Goal: Answer question/provide support: Share knowledge or assist other users

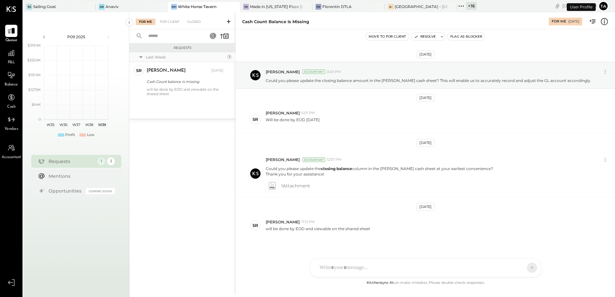
scroll to position [6, 0]
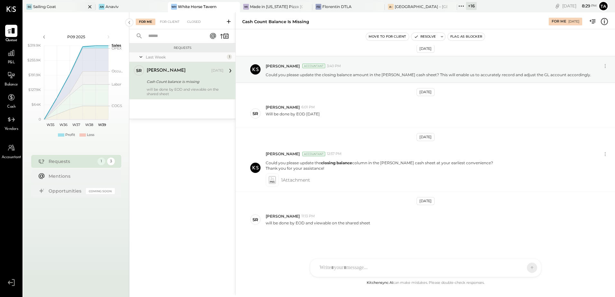
click at [48, 7] on div "Sailing Goat" at bounding box center [44, 6] width 23 height 5
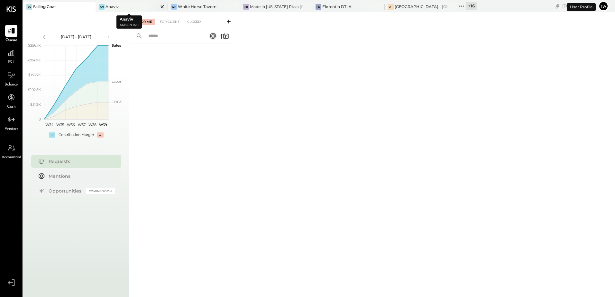
click at [127, 11] on div "An Anaviv" at bounding box center [132, 7] width 72 height 10
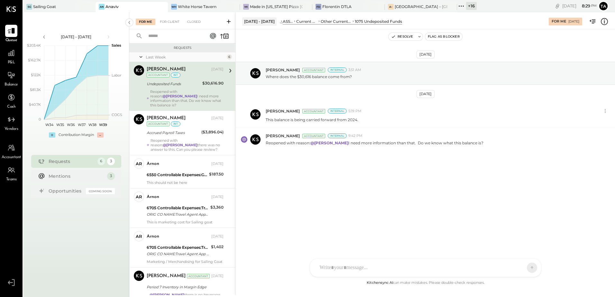
click at [175, 95] on div "Reopened with reason: @[PERSON_NAME] I need more information than that. Do we k…" at bounding box center [186, 98] width 73 height 18
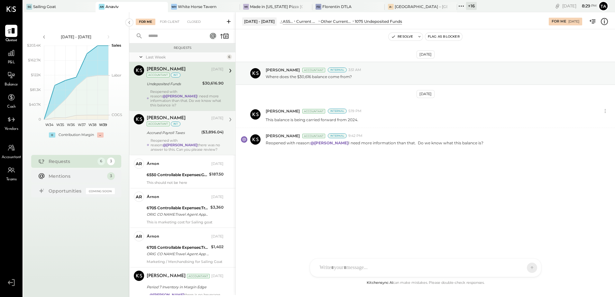
click at [180, 138] on div "Reopened with reason: @[PERSON_NAME] there was no answer to this. Can you pleas…" at bounding box center [187, 145] width 73 height 14
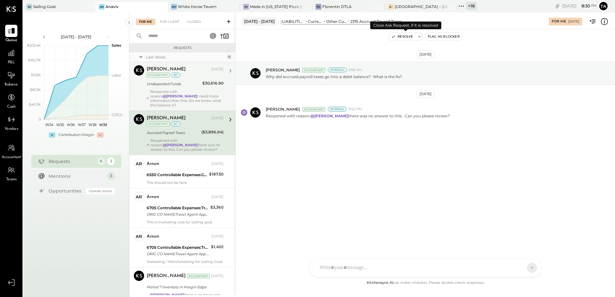
click at [420, 37] on icon at bounding box center [419, 36] width 5 height 5
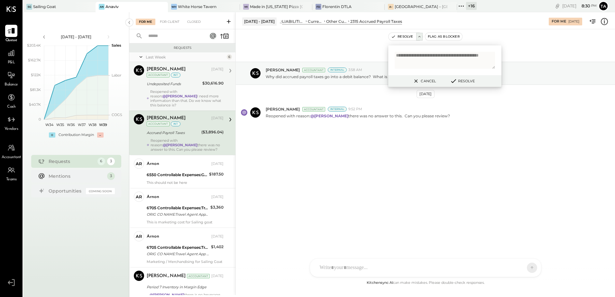
type textarea "**********"
click at [465, 82] on button "Resolve" at bounding box center [462, 81] width 29 height 8
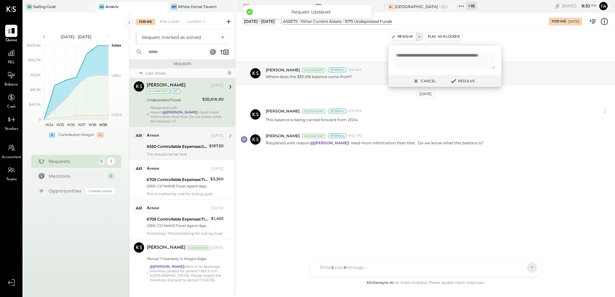
click at [169, 145] on div "6550 Controllable Expenses:General & Administrative Expenses:Dues and Subscript…" at bounding box center [177, 147] width 60 height 8
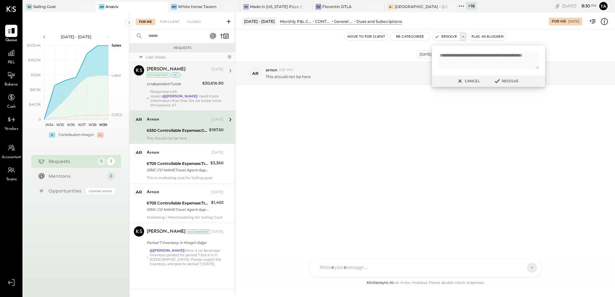
click at [179, 129] on div "6550 Controllable Expenses:General & Administrative Expenses:Dues and Subscript…" at bounding box center [177, 130] width 60 height 6
click at [468, 82] on button "Cancel" at bounding box center [468, 81] width 28 height 8
click at [171, 130] on div "arnon [DATE] 6550 Controllable Expenses:General & Administrative Expenses:Dues …" at bounding box center [185, 127] width 77 height 26
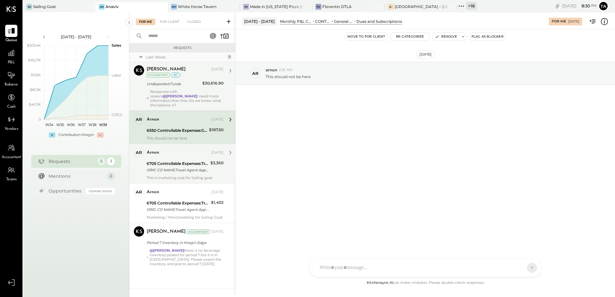
drag, startPoint x: 179, startPoint y: 129, endPoint x: 225, endPoint y: 156, distance: 53.4
click at [179, 129] on div "6550 Controllable Expenses:General & Administrative Expenses:Dues and Subscript…" at bounding box center [177, 131] width 60 height 8
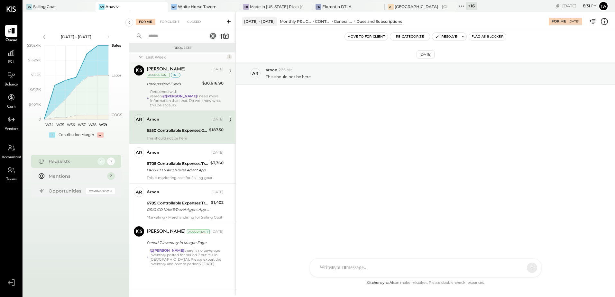
click at [177, 127] on div "6550 Controllable Expenses:General & Administrative Expenses:Dues and Subscript…" at bounding box center [177, 130] width 60 height 6
click at [175, 128] on div "6550 Controllable Expenses:General & Administrative Expenses:Dues and Subscript…" at bounding box center [177, 130] width 60 height 6
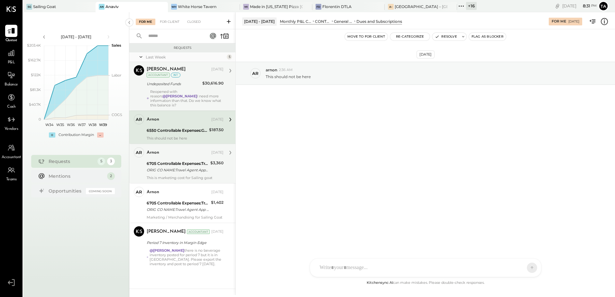
click at [182, 168] on div "ORIG CO NAME:Travel Agent App ORIG ID:0011010902 DESC DATE:250405 CO ENTRY DESC…" at bounding box center [178, 170] width 62 height 6
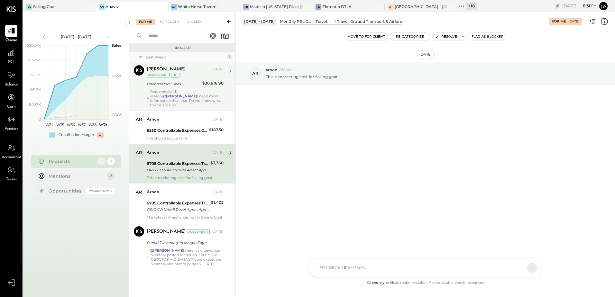
click at [186, 167] on div "ORIG CO NAME:Travel Agent App ORIG ID:0011010902 DESC DATE:250405 CO ENTRY DESC…" at bounding box center [178, 170] width 62 height 6
click at [199, 161] on div "6705 Controllable Expenses:Travel, Meals, & Entertainment:Travel, Ground Transp…" at bounding box center [178, 164] width 62 height 6
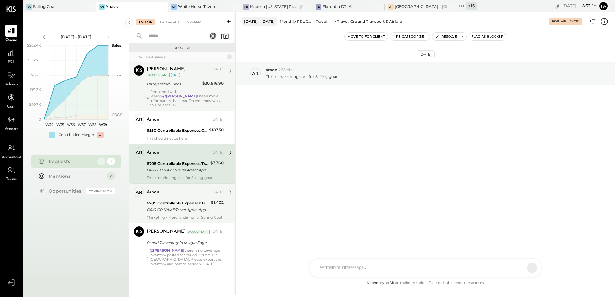
click at [182, 207] on div "ORIG CO NAME:Travel Agent App ORIG ID:XXXXXX0902 DESC DATE:250528 CO ENTRY DESC…" at bounding box center [178, 210] width 62 height 6
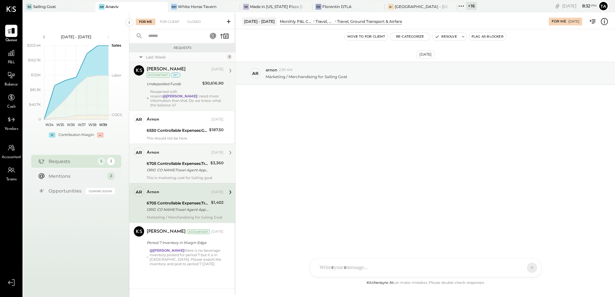
click at [184, 161] on div "6705 Controllable Expenses:Travel, Meals, & Entertainment:Travel, Ground Transp…" at bounding box center [178, 164] width 62 height 6
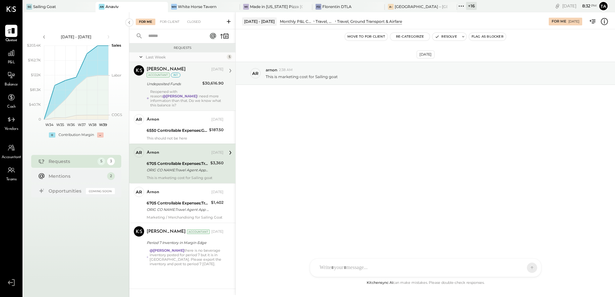
click at [197, 160] on div "6705 Controllable Expenses:Travel, Meals, & Entertainment:Travel, Ground Transp…" at bounding box center [178, 167] width 62 height 14
click at [312, 174] on div "[DATE] ar arnon 2:38 AM This is marketing cost for Sailing goat" at bounding box center [425, 154] width 379 height 250
click at [10, 60] on span "P&L" at bounding box center [11, 63] width 7 height 6
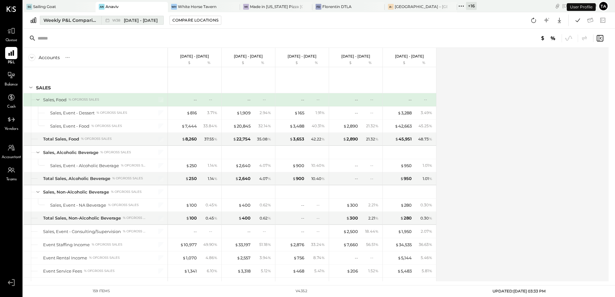
click at [71, 20] on div "Weekly P&L Comparison" at bounding box center [70, 20] width 54 height 6
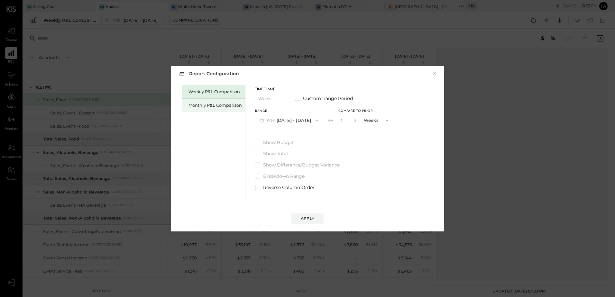
click at [225, 105] on div "Monthly P&L Comparison" at bounding box center [215, 105] width 53 height 6
click at [282, 120] on button "M09 [DATE] - [DATE]" at bounding box center [289, 121] width 68 height 12
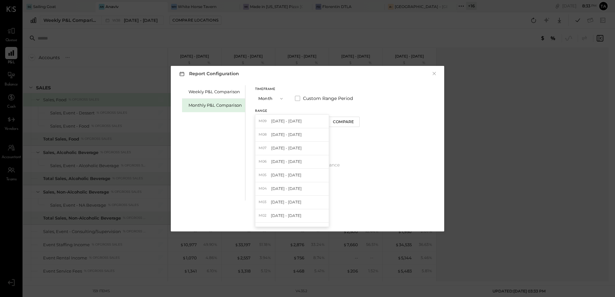
click at [282, 136] on span "[DATE] - [DATE]" at bounding box center [286, 134] width 31 height 5
click at [310, 220] on div "Apply" at bounding box center [308, 218] width 14 height 5
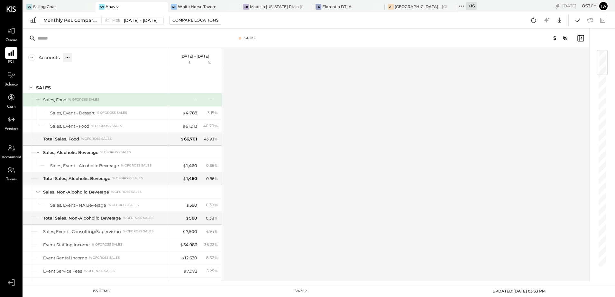
click at [65, 54] on div at bounding box center [67, 57] width 9 height 9
click at [82, 60] on div "GL" at bounding box center [81, 57] width 6 height 5
click at [378, 169] on div "Accounts S % GL [DATE] - [DATE] $ % SALES 4105 Sales, Food % of GROSS SALES 415…" at bounding box center [306, 165] width 567 height 234
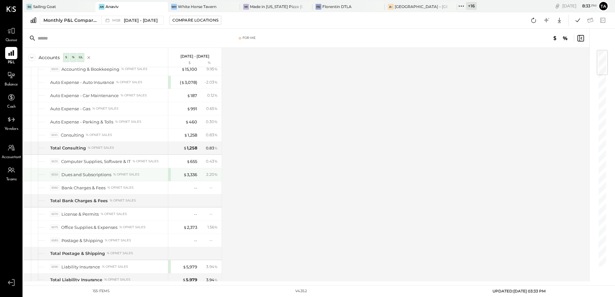
drag, startPoint x: 194, startPoint y: 174, endPoint x: 268, endPoint y: 200, distance: 78.6
click at [194, 174] on div "$ 3,336" at bounding box center [190, 175] width 14 height 6
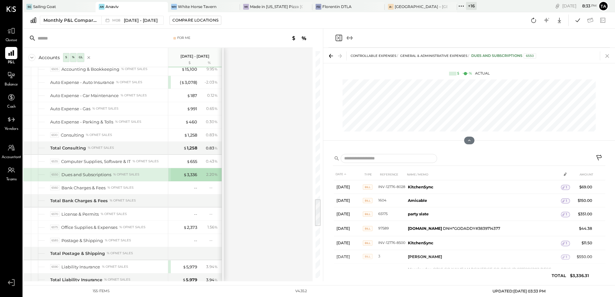
click at [608, 57] on icon at bounding box center [607, 55] width 9 height 9
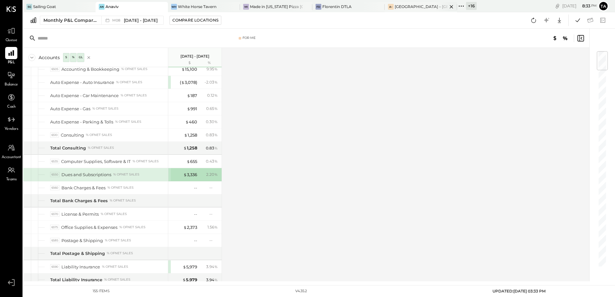
scroll to position [1388, 0]
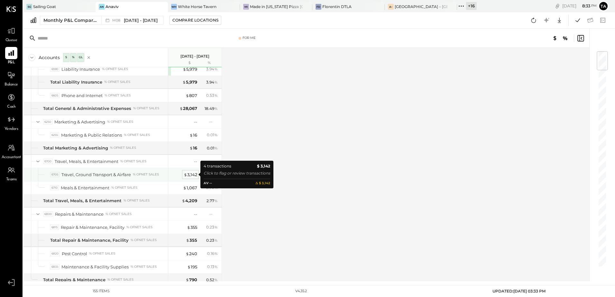
click at [190, 176] on div "$ 3,142" at bounding box center [191, 175] width 14 height 6
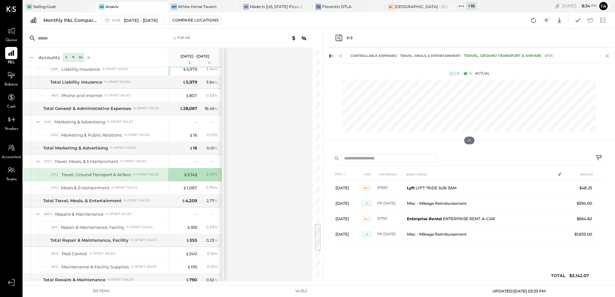
click at [608, 56] on icon at bounding box center [608, 56] width 4 height 4
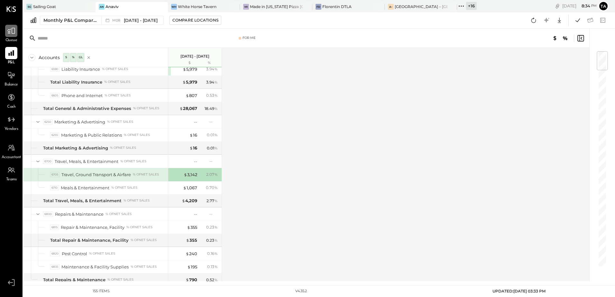
click at [8, 33] on icon at bounding box center [11, 31] width 8 height 6
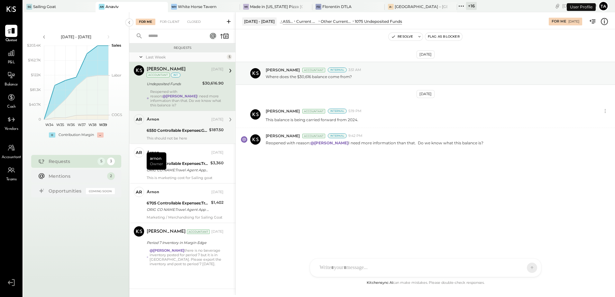
click at [165, 129] on div "6550 Controllable Expenses:General & Administrative Expenses:Dues and Subscript…" at bounding box center [177, 130] width 60 height 6
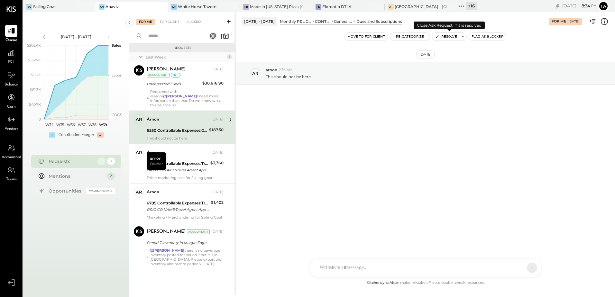
click at [449, 38] on button "Resolve" at bounding box center [445, 37] width 27 height 8
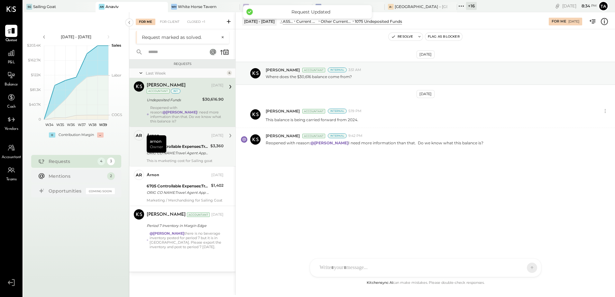
click at [200, 159] on div "This is marketing cost for Sailing goat" at bounding box center [185, 161] width 77 height 5
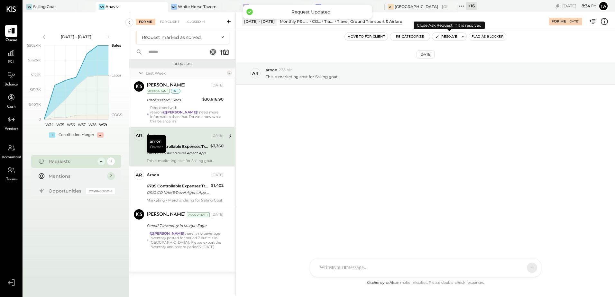
click at [448, 36] on button "Resolve" at bounding box center [445, 37] width 27 height 8
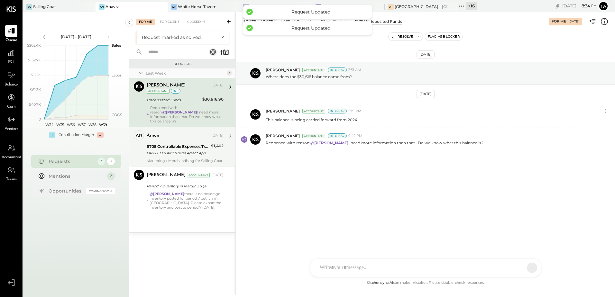
click at [189, 150] on div "ORIG CO NAME:Travel Agent App ORIG ID:XXXXXX0902 DESC DATE:250528 CO ENTRY DESC…" at bounding box center [178, 153] width 62 height 6
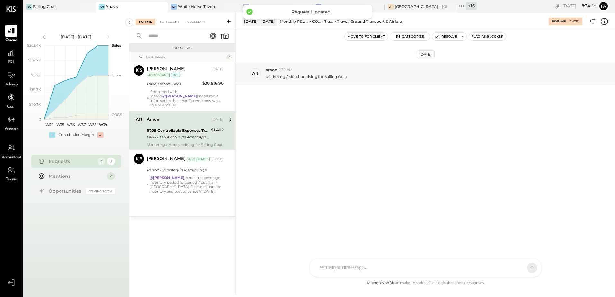
click at [196, 134] on div "ORIG CO NAME:Travel Agent App ORIG ID:XXXXXX0902 DESC DATE:250528 CO ENTRY DESC…" at bounding box center [178, 137] width 62 height 6
click at [356, 99] on div "[DATE] ar arnon 2:39 AM Marketing / Merchandising for Sailing Goat" at bounding box center [425, 89] width 379 height 88
click at [177, 134] on div "ORIG CO NAME:Travel Agent App ORIG ID:XXXXXX0902 DESC DATE:250528 CO ENTRY DESC…" at bounding box center [178, 137] width 62 height 6
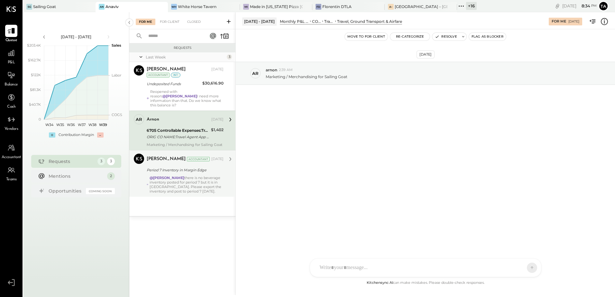
drag, startPoint x: 207, startPoint y: 133, endPoint x: 227, endPoint y: 147, distance: 24.6
click at [207, 134] on div "ORIG CO NAME:Travel Agent App ORIG ID:XXXXXX0902 DESC DATE:250528 CO ENTRY DESC…" at bounding box center [178, 137] width 62 height 6
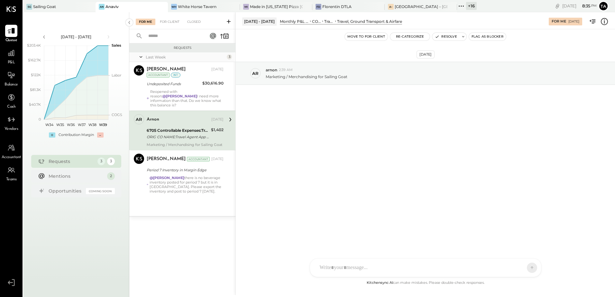
click at [187, 134] on div "ORIG CO NAME:Travel Agent App ORIG ID:XXXXXX0902 DESC DATE:250528 CO ENTRY DESC…" at bounding box center [178, 137] width 62 height 6
click at [178, 129] on div "6705 Controllable Expenses:Travel, Meals, & Entertainment:Travel, Ground Transp…" at bounding box center [178, 130] width 62 height 6
click at [198, 24] on div "Closed" at bounding box center [194, 22] width 20 height 6
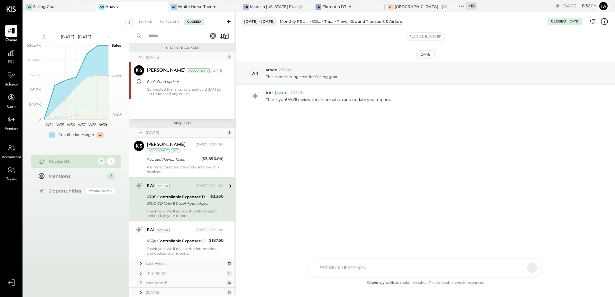
click at [180, 208] on div "6705 Controllable Expenses:Travel, Meals, & Entertainment:Travel, Ground Transp…" at bounding box center [178, 200] width 62 height 14
click at [200, 210] on div "Thank you! We’ll review this information and update your reports." at bounding box center [185, 213] width 77 height 9
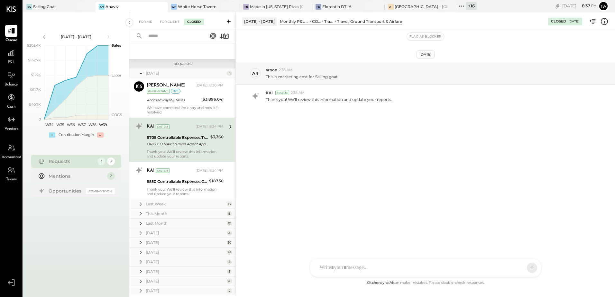
scroll to position [56, 0]
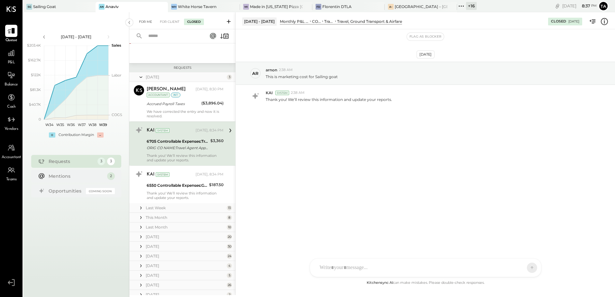
click at [143, 24] on div "For Me" at bounding box center [146, 22] width 20 height 6
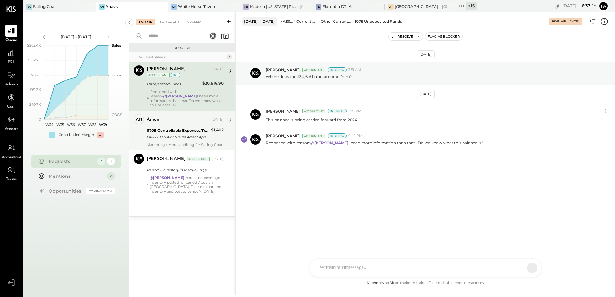
click at [184, 134] on div "ORIG CO NAME:Travel Agent App ORIG ID:XXXXXX0902 DESC DATE:250528 CO ENTRY DESC…" at bounding box center [178, 137] width 62 height 6
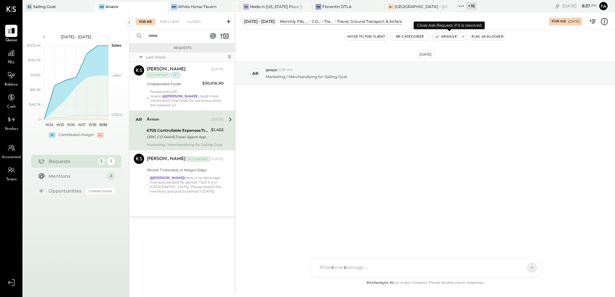
click at [446, 39] on button "Resolve" at bounding box center [445, 37] width 27 height 8
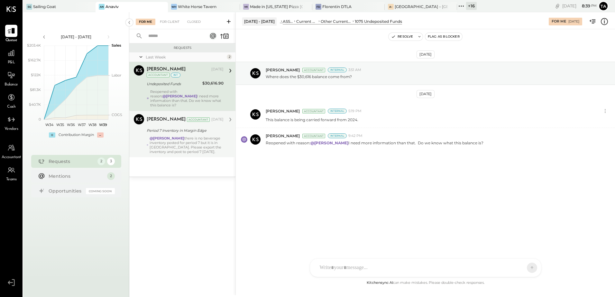
click at [176, 141] on div "@[PERSON_NAME] there is no beverage inventory posted for period 7 but it is in …" at bounding box center [187, 145] width 74 height 18
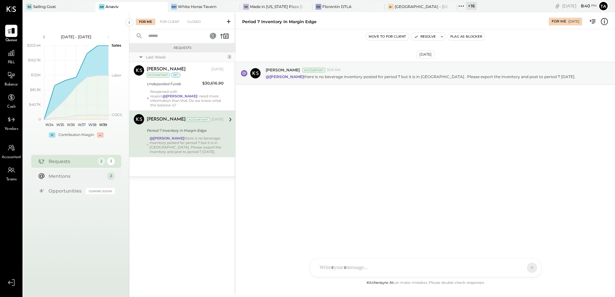
click at [181, 140] on div "@[PERSON_NAME] there is no beverage inventory posted for period 7 but it is in …" at bounding box center [187, 145] width 74 height 18
click at [187, 131] on div "[PERSON_NAME] Accountant [DATE] Period 7 Inventory in Margin Edge @[PERSON_NAME…" at bounding box center [185, 134] width 77 height 40
click at [435, 35] on button "Resolve" at bounding box center [425, 37] width 27 height 8
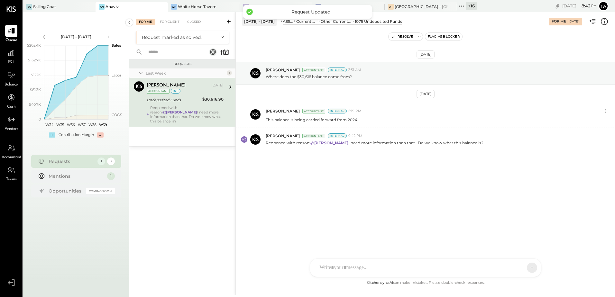
click at [318, 222] on div "[DATE] [PERSON_NAME] Accountant Internal 3:51 AM Where does the $30,616 balance…" at bounding box center [425, 154] width 379 height 250
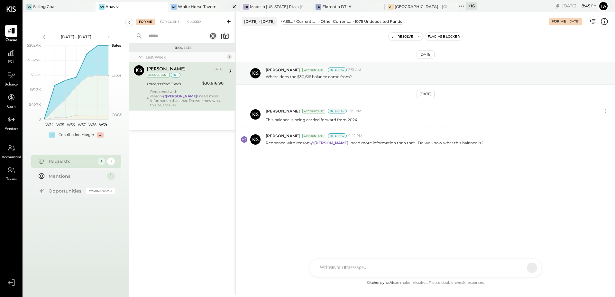
click at [199, 5] on div "White Horse Tavern" at bounding box center [197, 6] width 39 height 5
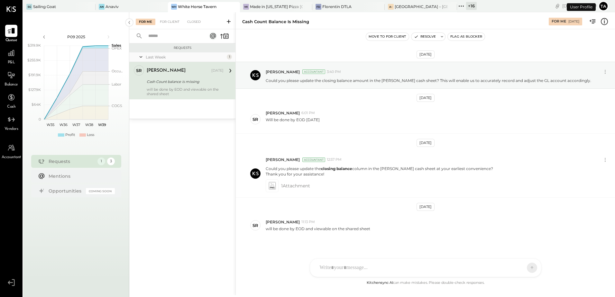
scroll to position [6, 0]
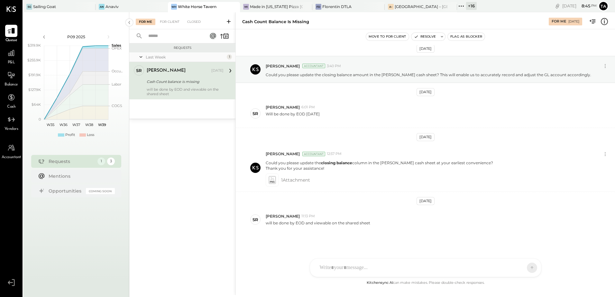
click at [186, 80] on div "Cash Count balance is missing" at bounding box center [184, 82] width 75 height 6
click at [272, 182] on icon at bounding box center [272, 182] width 5 height 2
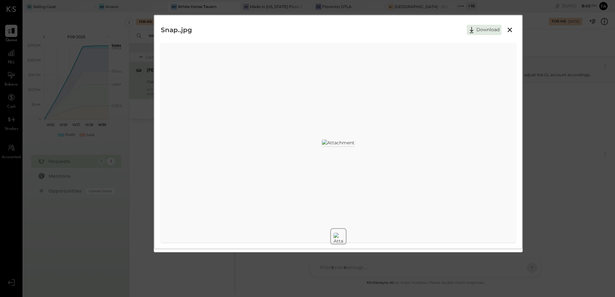
click at [509, 32] on icon at bounding box center [510, 30] width 8 height 8
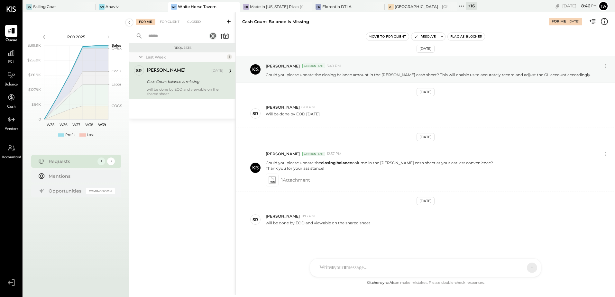
click at [349, 268] on div at bounding box center [420, 268] width 207 height 14
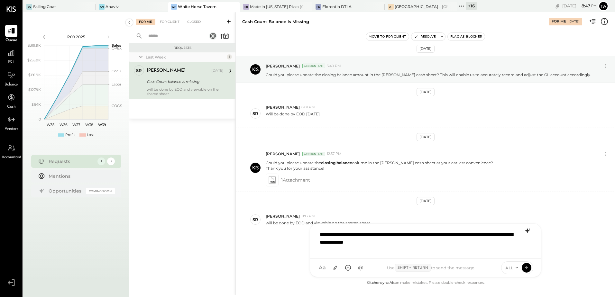
click at [527, 230] on icon at bounding box center [527, 231] width 4 height 5
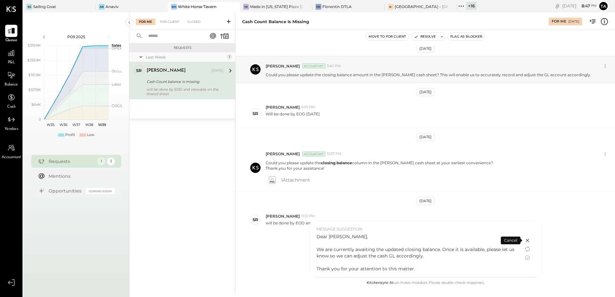
click at [529, 257] on icon at bounding box center [528, 258] width 8 height 8
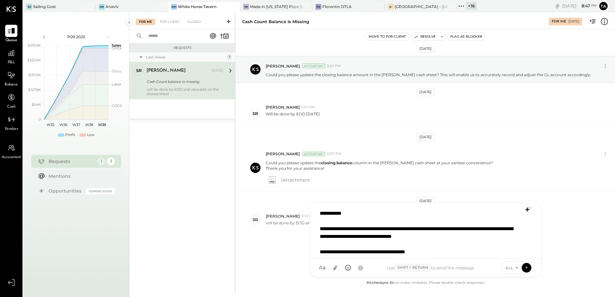
click at [399, 227] on div "**********" at bounding box center [426, 231] width 218 height 48
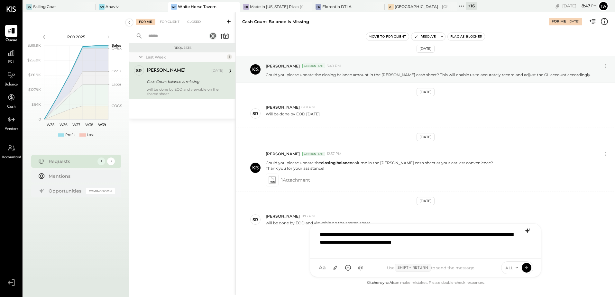
click at [374, 244] on div "**********" at bounding box center [426, 241] width 218 height 26
click at [525, 268] on icon at bounding box center [527, 267] width 6 height 6
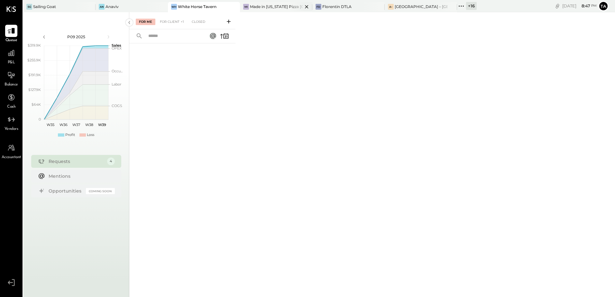
click at [262, 9] on div "Made in [US_STATE] Pizza [GEOGRAPHIC_DATA]" at bounding box center [276, 6] width 53 height 5
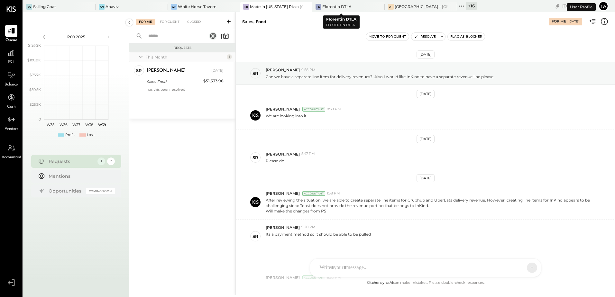
scroll to position [112, 0]
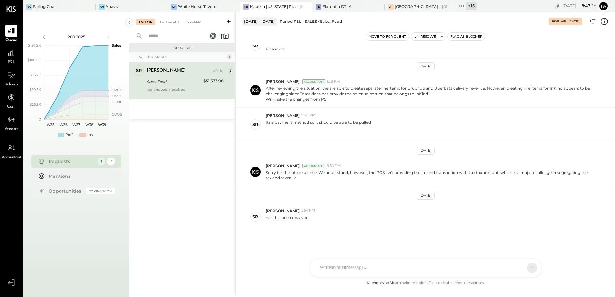
click at [162, 81] on div "Sales, Food" at bounding box center [174, 82] width 55 height 6
click at [341, 225] on div "has this been resolved" at bounding box center [438, 220] width 344 height 12
click at [338, 9] on div "Florentin DTLA" at bounding box center [336, 6] width 29 height 5
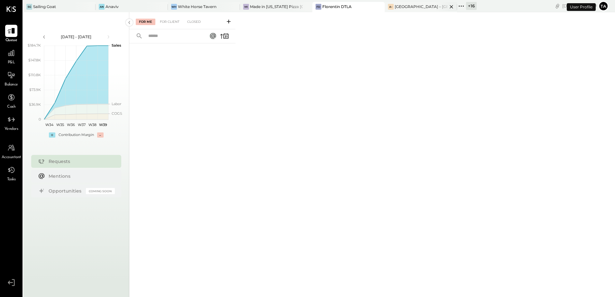
click at [419, 10] on div "A– [GEOGRAPHIC_DATA] – [GEOGRAPHIC_DATA]" at bounding box center [421, 7] width 72 height 10
